Goal: Task Accomplishment & Management: Manage account settings

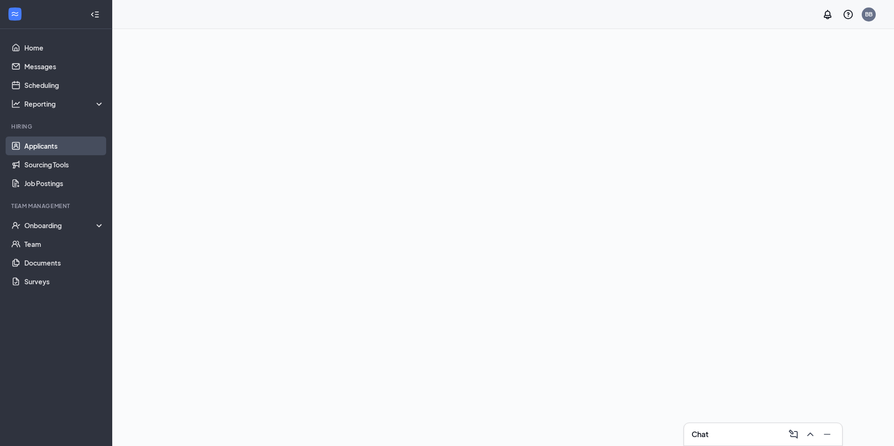
click at [50, 142] on link "Applicants" at bounding box center [64, 145] width 80 height 19
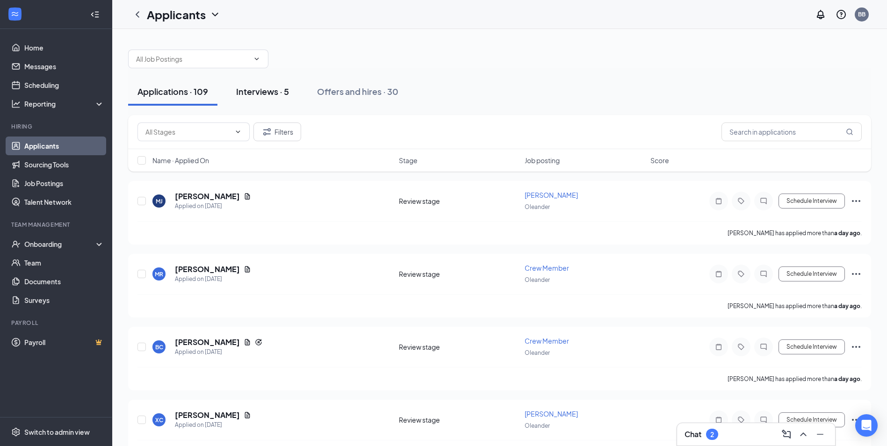
click at [263, 92] on div "Interviews · 5" at bounding box center [262, 92] width 53 height 12
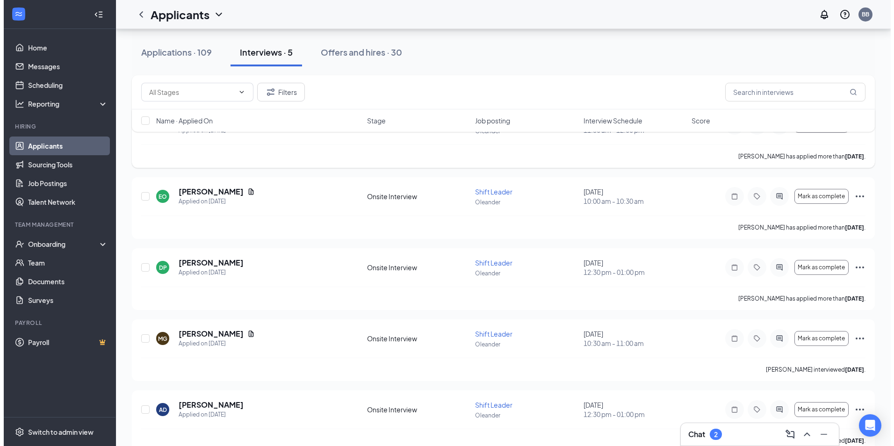
scroll to position [92, 0]
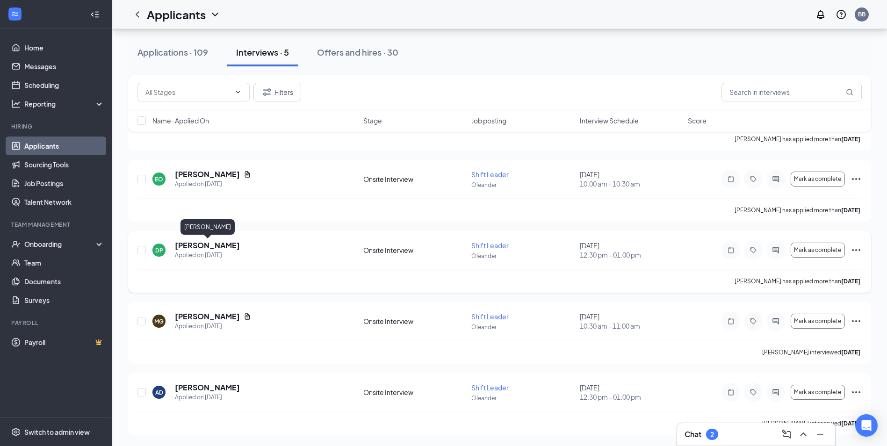
click at [208, 245] on h5 "[PERSON_NAME]" at bounding box center [207, 245] width 65 height 10
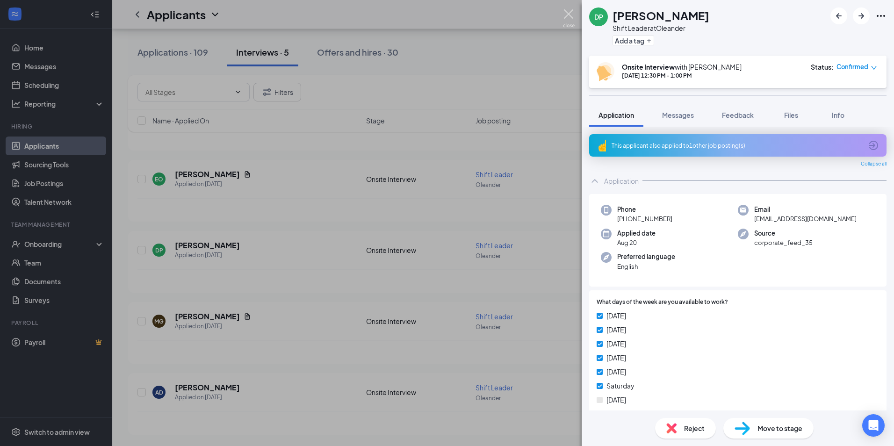
click at [565, 17] on img at bounding box center [569, 18] width 12 height 18
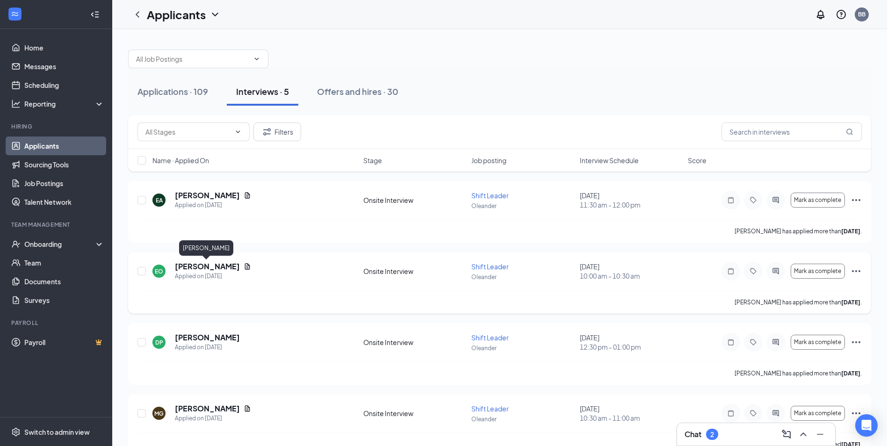
click at [221, 266] on h5 "[PERSON_NAME]" at bounding box center [207, 266] width 65 height 10
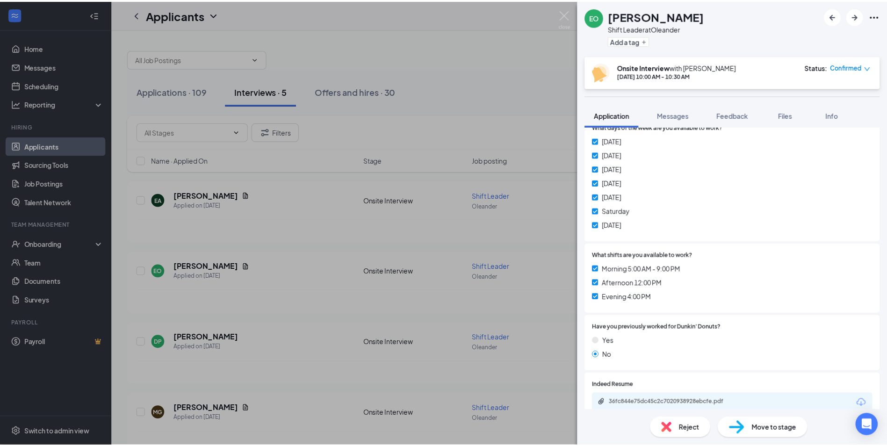
scroll to position [187, 0]
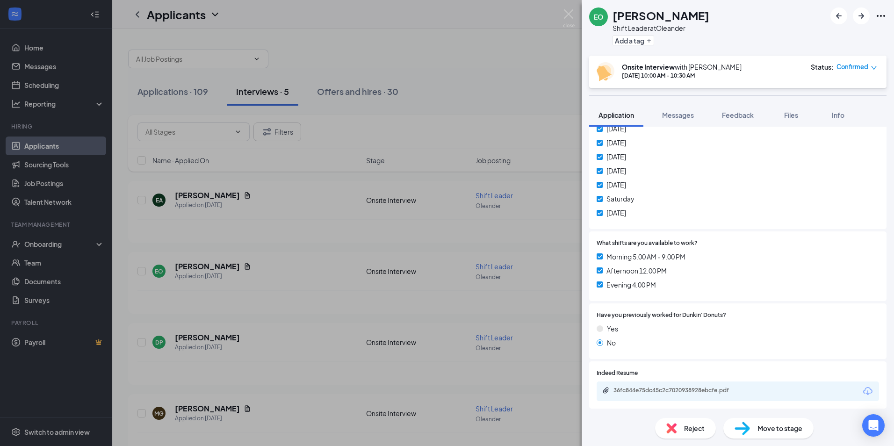
click at [665, 386] on div "36fc844e75dc45c2c7020938928ebcfe.pdf" at bounding box center [737, 391] width 282 height 20
click at [665, 389] on div "36fc844e75dc45c2c7020938928ebcfe.pdf" at bounding box center [678, 390] width 131 height 7
click at [566, 14] on img at bounding box center [569, 18] width 12 height 18
